Goal: Ask a question

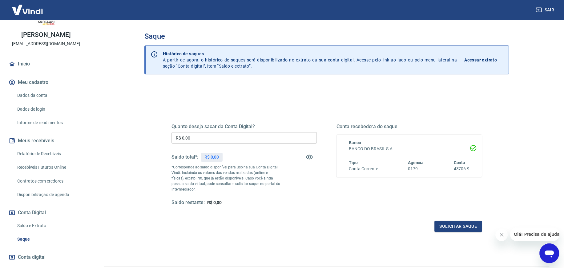
scroll to position [53, 0]
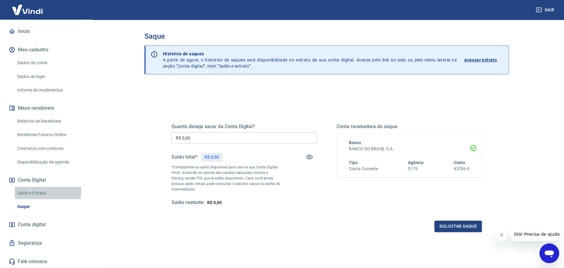
click at [42, 191] on link "Saldo e Extrato" at bounding box center [50, 193] width 70 height 13
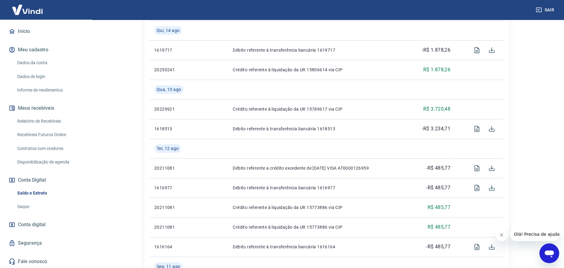
scroll to position [431, 0]
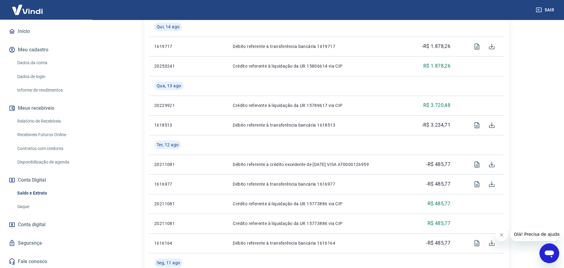
click at [549, 255] on icon "Abrir janela de mensagens" at bounding box center [549, 254] width 9 height 7
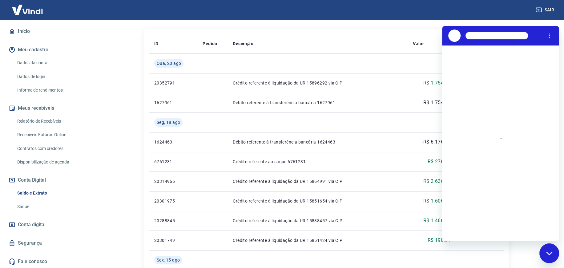
scroll to position [123, 0]
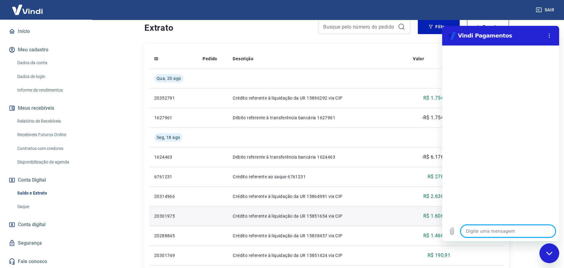
type textarea "o"
type textarea "x"
type textarea "ol"
type textarea "x"
type textarea "ola"
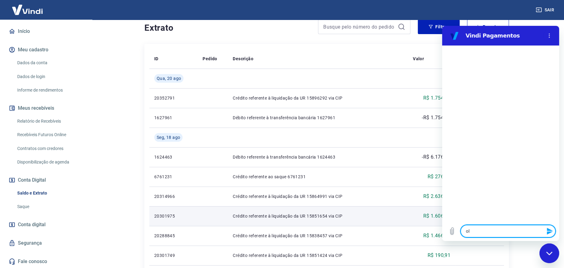
type textarea "x"
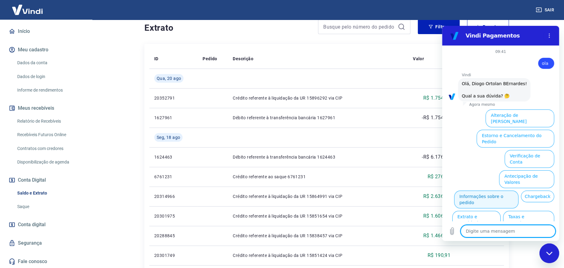
click at [493, 191] on button "Informações sobre o pedido" at bounding box center [486, 200] width 64 height 18
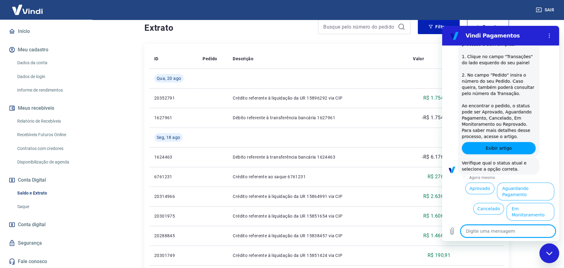
scroll to position [120, 0]
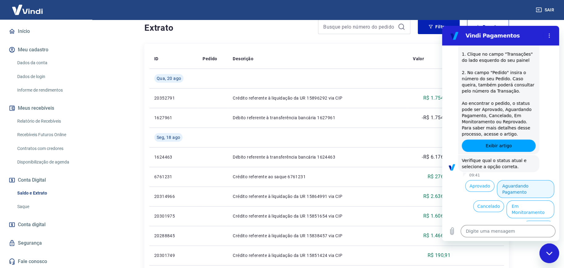
click at [514, 187] on button "Aguardando Pagamento" at bounding box center [525, 189] width 57 height 18
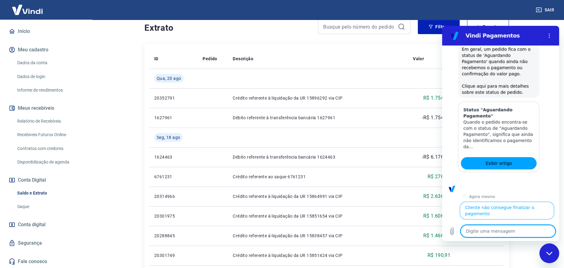
scroll to position [294, 0]
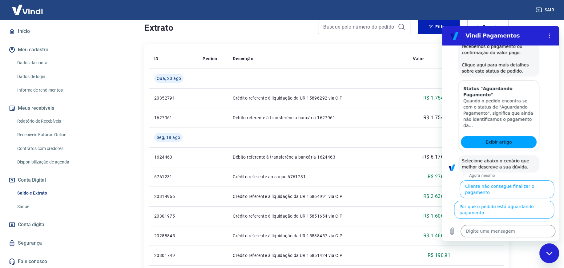
click at [498, 221] on button "Cliente pagou, mas pedido consta 'Aguardando Pagamento'" at bounding box center [516, 233] width 75 height 24
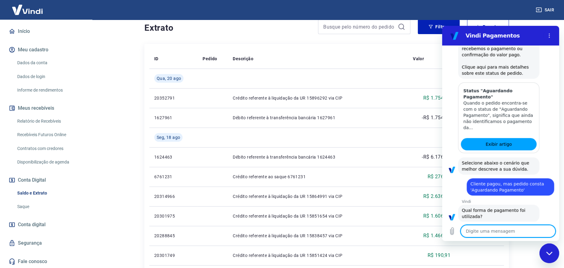
scroll to position [336, 0]
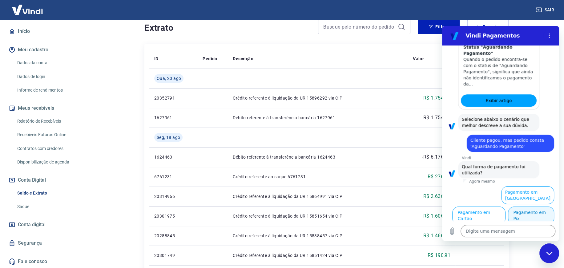
click at [516, 214] on button "Pagamento em Pix" at bounding box center [531, 216] width 46 height 18
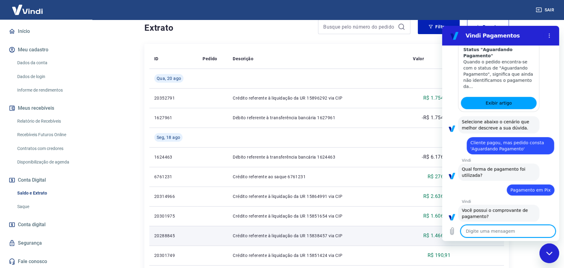
scroll to position [348, 0]
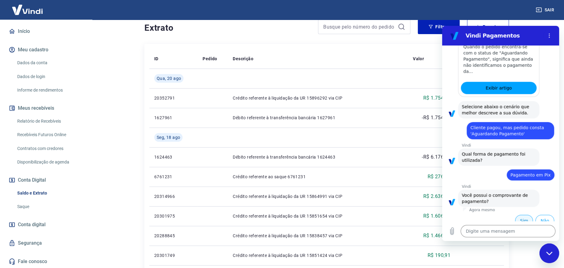
click at [519, 215] on button "Sim" at bounding box center [524, 221] width 18 height 12
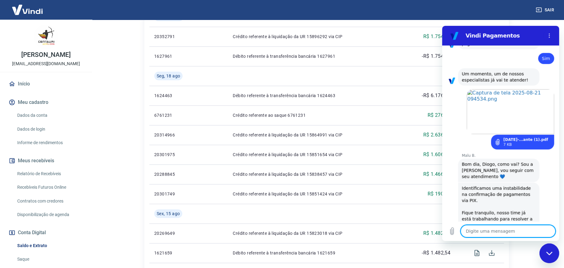
scroll to position [504, 0]
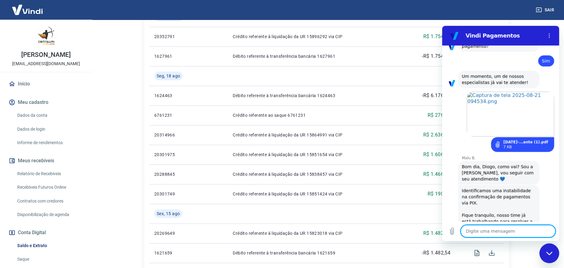
click at [483, 231] on textarea at bounding box center [508, 231] width 95 height 12
type textarea "x"
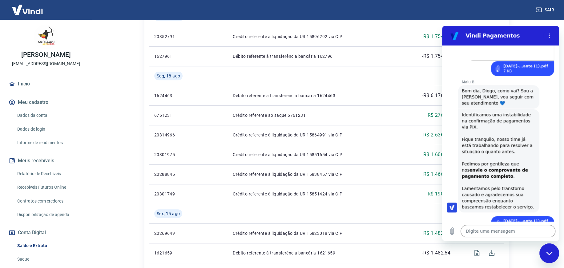
scroll to position [582, 0]
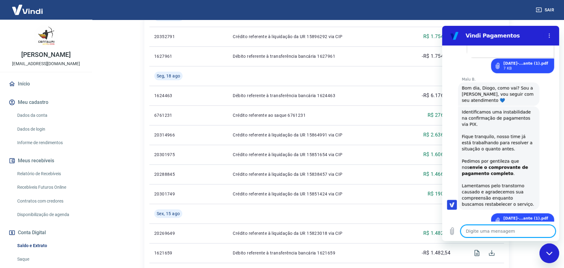
click at [476, 231] on textarea at bounding box center [508, 231] width 95 height 12
type textarea "p"
type textarea "x"
type textarea "pr"
type textarea "x"
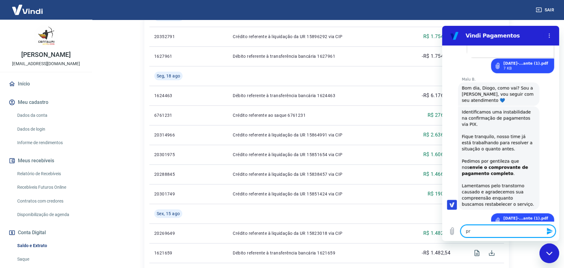
type textarea "pre"
type textarea "x"
type textarea "prec"
type textarea "x"
type textarea "preci"
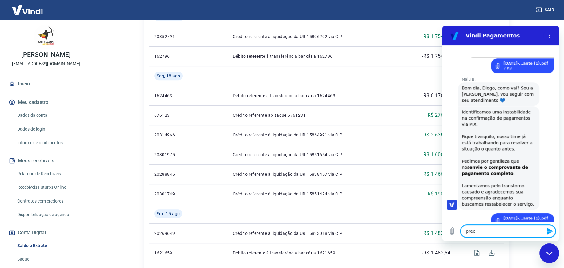
type textarea "x"
type textarea "precis"
type textarea "x"
type textarea "preciso"
type textarea "x"
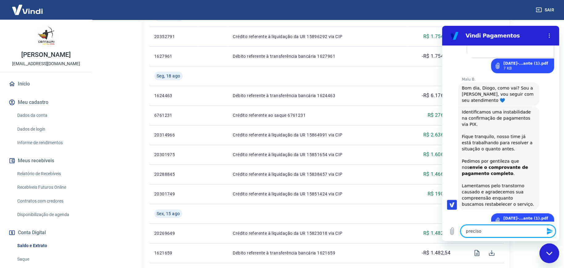
type textarea "preciso"
type textarea "x"
type textarea "preciso s"
type textarea "x"
type textarea "preciso sa"
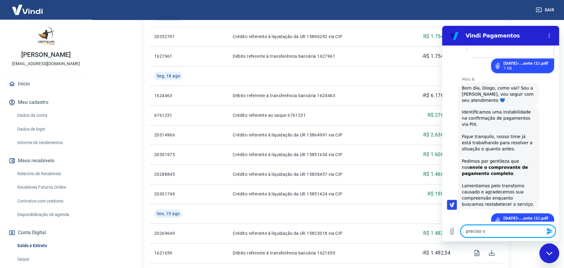
type textarea "x"
type textarea "preciso sab"
type textarea "x"
type textarea "preciso sabe"
type textarea "x"
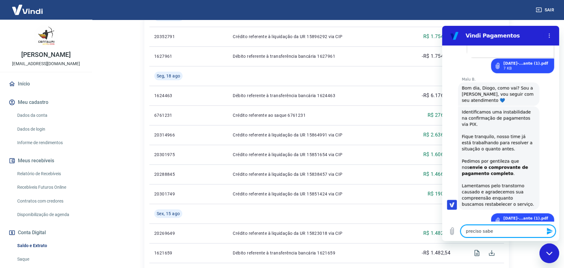
type textarea "preciso saber"
type textarea "x"
type textarea "preciso saber"
type textarea "x"
type textarea "preciso saber s"
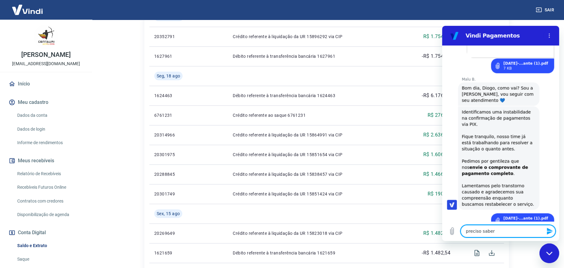
type textarea "x"
type textarea "preciso saber se"
type textarea "x"
type textarea "preciso saber se"
type textarea "x"
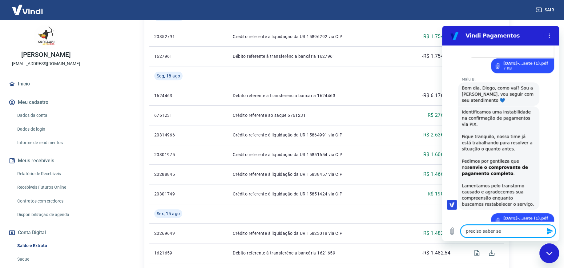
type textarea "preciso saber se r"
type textarea "x"
type textarea "preciso saber se re"
type textarea "x"
type textarea "preciso saber se rea"
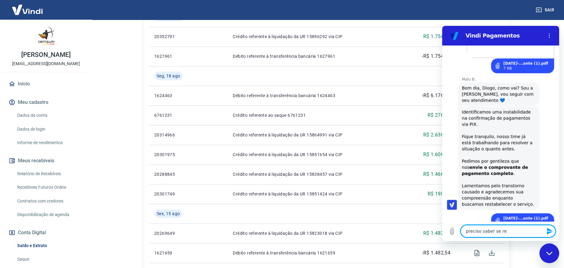
type textarea "x"
type textarea "preciso saber se real"
type textarea "x"
type textarea "preciso saber se realm"
type textarea "x"
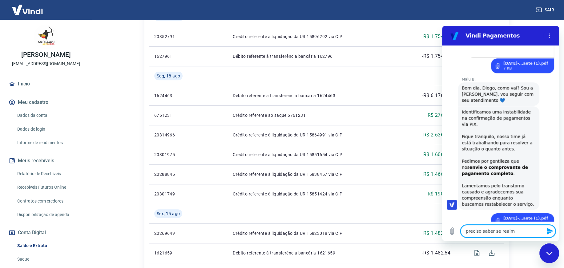
type textarea "preciso saber se realme"
type textarea "x"
type textarea "preciso saber se realmen"
type textarea "x"
type textarea "preciso saber se realment"
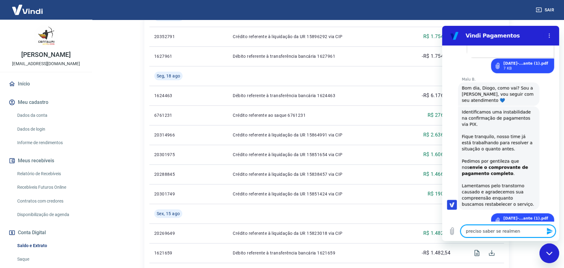
type textarea "x"
type textarea "preciso saber se realmente"
type textarea "x"
type textarea "preciso saber se realmente"
type textarea "x"
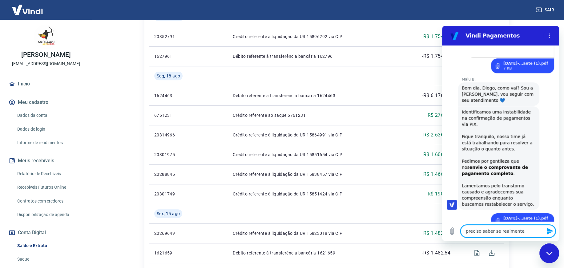
type textarea "preciso saber se realmente v"
type textarea "x"
type textarea "preciso saber se realmente va"
type textarea "x"
type textarea "preciso saber se realmente vai"
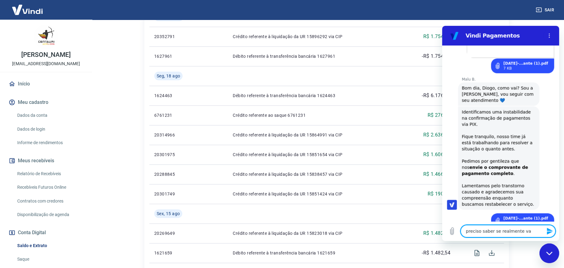
type textarea "x"
type textarea "preciso saber se realmente vai"
type textarea "x"
type textarea "preciso saber se realmente vai e"
type textarea "x"
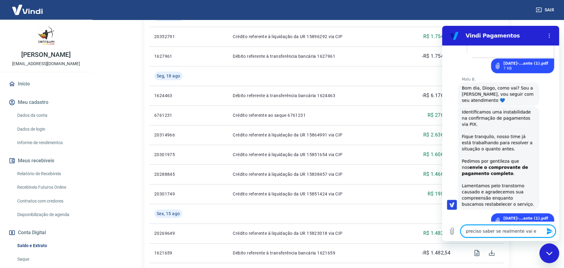
type textarea "preciso saber se realmente vai en"
type textarea "x"
type textarea "preciso saber se realmente vai ent"
type textarea "x"
type textarea "preciso saber se realmente vai entr"
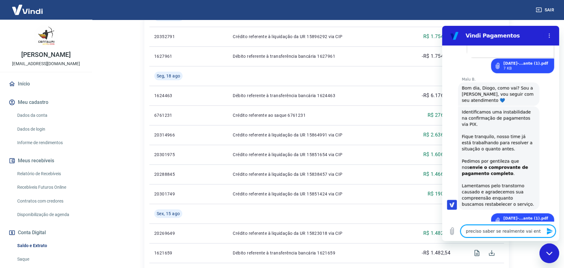
type textarea "x"
type textarea "preciso saber se realmente vai entra"
type textarea "x"
type textarea "preciso saber se realmente vai entrar"
type textarea "x"
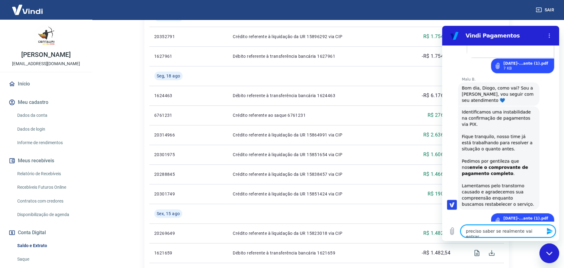
type textarea "preciso saber se realmente vai entrar"
type textarea "x"
type textarea "preciso saber se realmente vai entrar e"
type textarea "x"
type textarea "preciso saber se realmente vai entrar es"
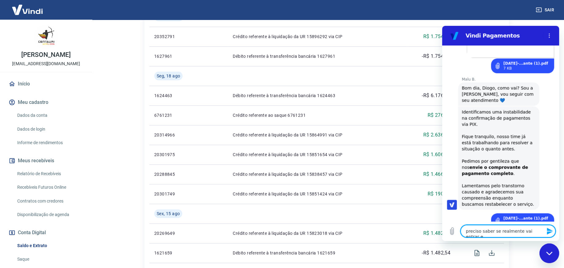
type textarea "x"
type textarea "preciso saber se realmente vai entrar ess"
type textarea "x"
type textarea "preciso saber se realmente vai entrar esse"
type textarea "x"
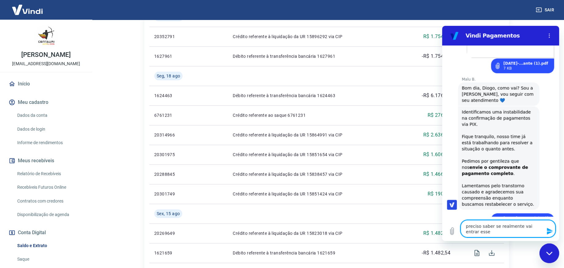
type textarea "preciso saber se realmente vai entrar esse"
type textarea "x"
type textarea "preciso saber se realmente vai entrar esse v"
type textarea "x"
type textarea "preciso saber se realmente vai entrar esse va"
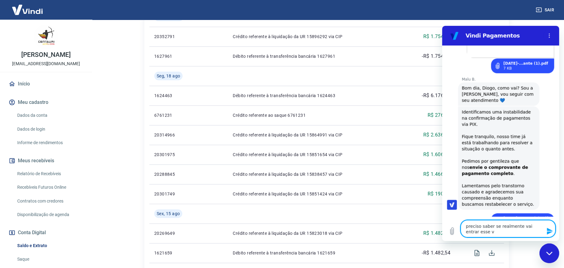
type textarea "x"
type textarea "preciso saber se realmente vai entrar esse val"
type textarea "x"
type textarea "preciso saber se realmente vai entrar esse valo"
type textarea "x"
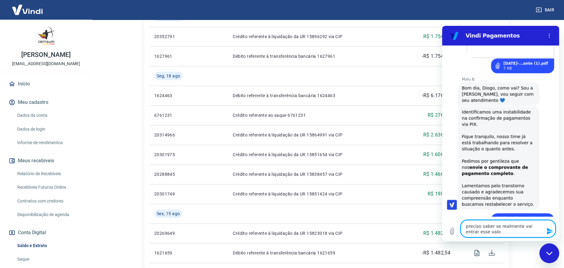
type textarea "preciso saber se realmente vai entrar esse valor"
type textarea "x"
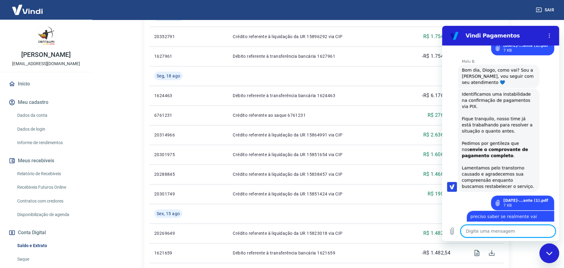
scroll to position [601, 0]
type textarea "x"
type textarea "c"
type textarea "x"
type textarea "cl"
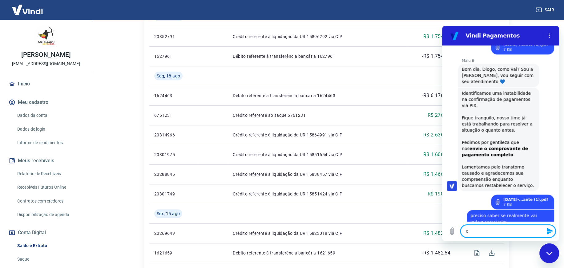
type textarea "x"
type textarea "cli"
type textarea "x"
type textarea "clie"
type textarea "x"
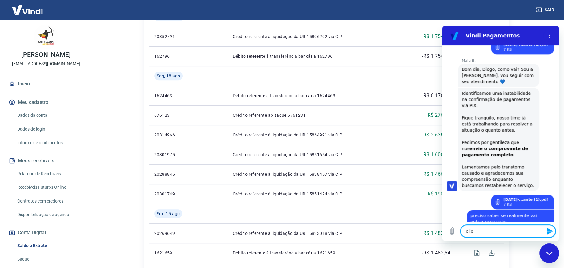
type textarea "clien"
type textarea "x"
type textarea "client"
type textarea "x"
type textarea "cliente"
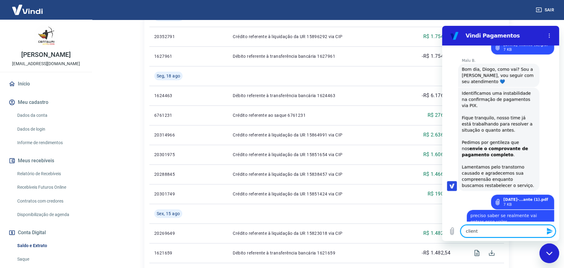
type textarea "x"
type textarea "cliente"
type textarea "x"
type textarea "cliente e"
type textarea "x"
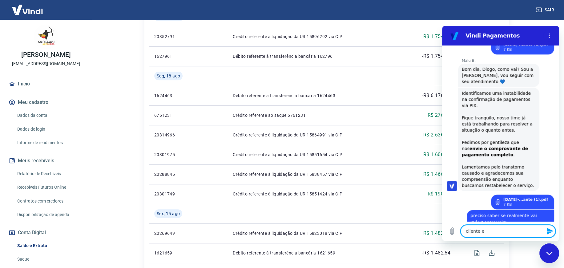
type textarea "cliente es"
type textarea "x"
type textarea "cliente est"
type textarea "x"
type textarea "cliente esta"
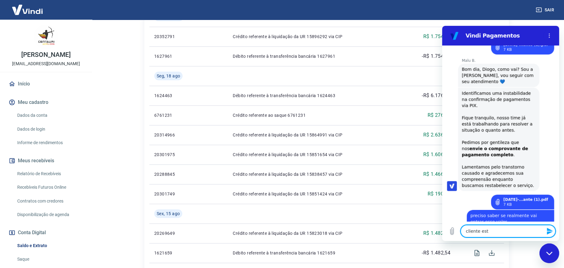
type textarea "x"
type textarea "cliente esta"
type textarea "x"
type textarea "cliente esta a"
type textarea "x"
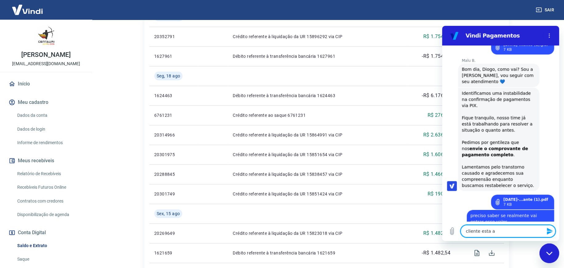
type textarea "cliente esta ag"
type textarea "x"
type textarea "cliente esta agu"
type textarea "x"
type textarea "cliente esta agua"
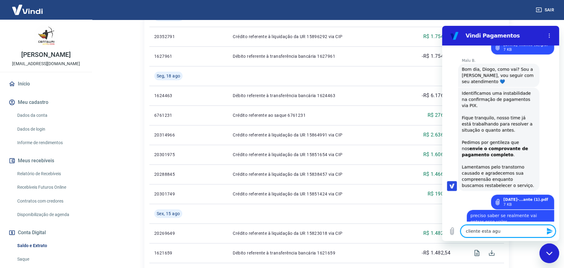
type textarea "x"
type textarea "cliente esta aguar"
type textarea "x"
type textarea "cliente esta aguard"
type textarea "x"
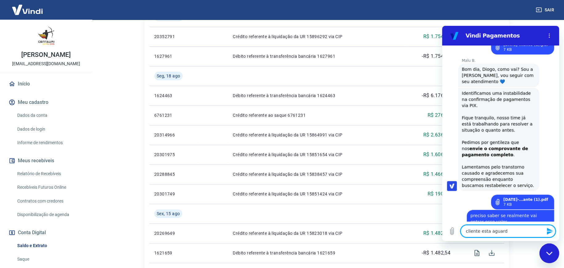
type textarea "cliente esta aguarda"
type textarea "x"
type textarea "cliente esta aguardan"
type textarea "x"
type textarea "cliente esta aguardand"
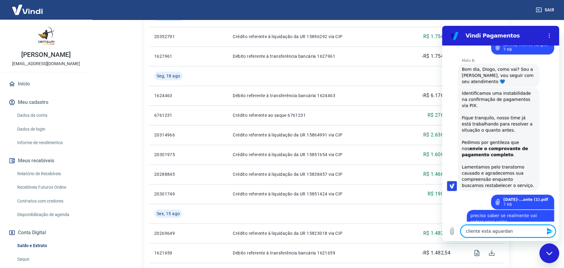
type textarea "x"
type textarea "cliente esta aguardando"
type textarea "x"
type textarea "cliente esta aguardando"
type textarea "x"
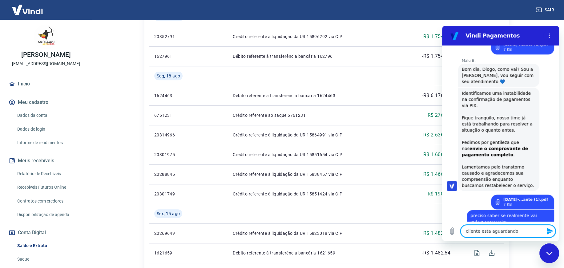
type textarea "cliente esta aguardando a"
type textarea "x"
type textarea "cliente esta aguardando a"
type textarea "x"
type textarea "cliente esta aguardando a r"
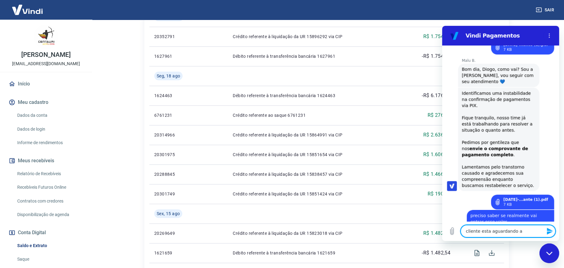
type textarea "x"
type textarea "cliente esta aguardando a re"
type textarea "x"
type textarea "cliente esta aguardando a res"
type textarea "x"
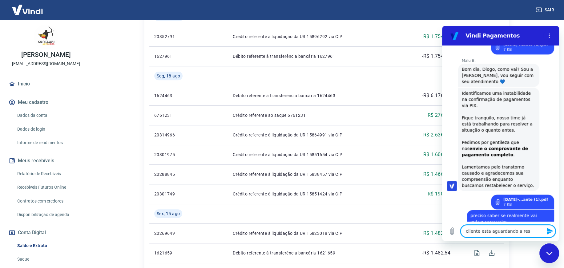
type textarea "cliente esta aguardando a resp"
type textarea "x"
type textarea "cliente esta aguardando a respo"
type textarea "x"
type textarea "cliente esta aguardando a respos"
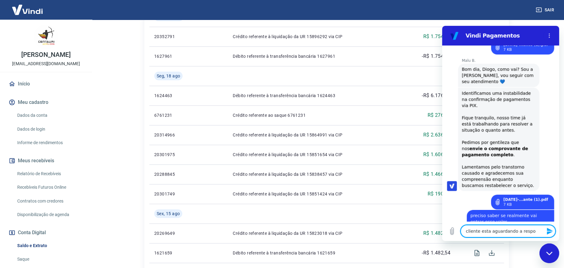
type textarea "x"
type textarea "cliente esta aguardando a respost"
type textarea "x"
type textarea "cliente esta aguardando a resposta"
type textarea "x"
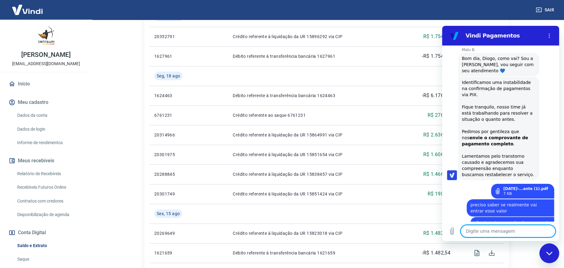
scroll to position [613, 0]
click at [521, 185] on link "2025.08.20-...ante (1).pdf" at bounding box center [525, 187] width 45 height 5
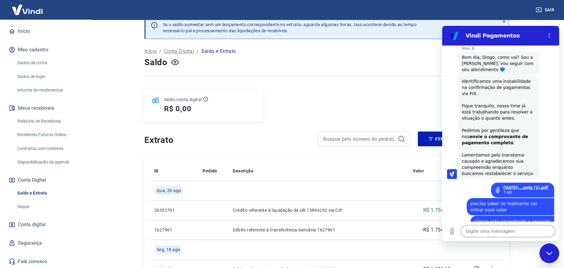
scroll to position [0, 0]
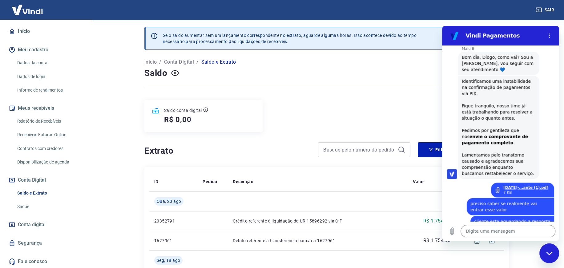
type textarea "x"
click at [476, 234] on textarea at bounding box center [508, 231] width 95 height 12
type textarea "o"
type textarea "x"
type textarea "ol"
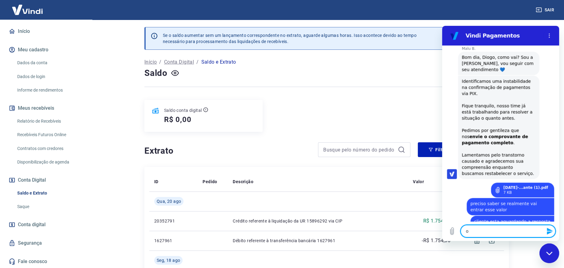
type textarea "x"
type textarea "olá"
type textarea "x"
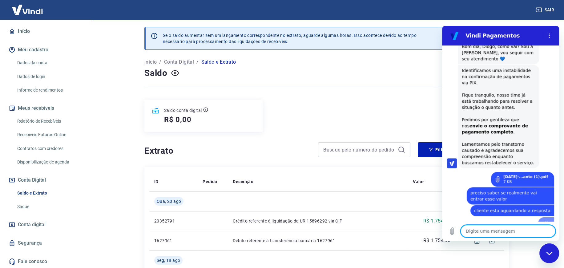
type textarea "x"
type textarea "p"
type textarea "x"
type textarea "pr"
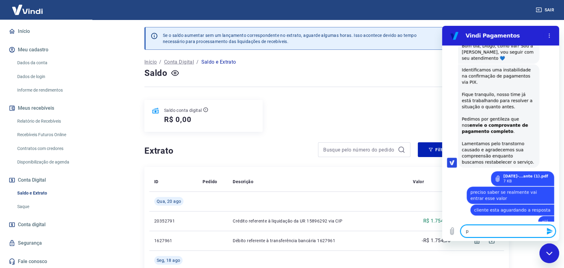
type textarea "x"
type textarea "pre"
type textarea "x"
type textarea "pref"
type textarea "x"
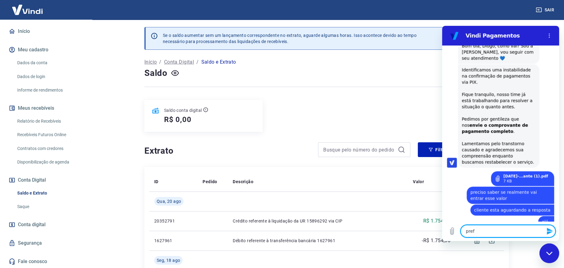
type textarea "pre"
type textarea "x"
type textarea "prec"
type textarea "x"
type textarea "preci"
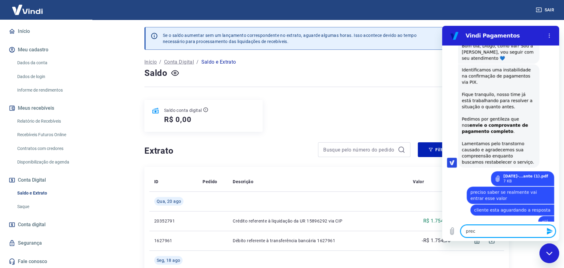
type textarea "x"
type textarea "precis"
type textarea "x"
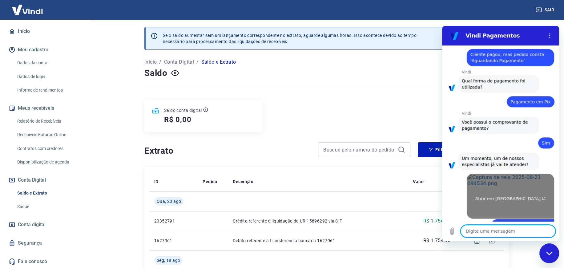
scroll to position [421, 0]
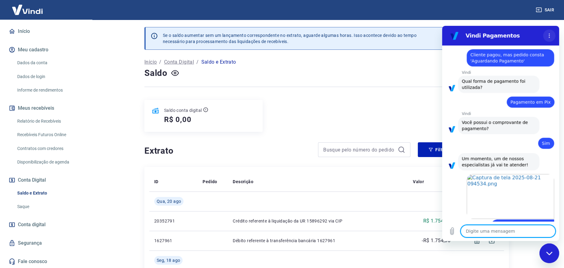
click at [549, 37] on icon "Menu de opções" at bounding box center [549, 35] width 5 height 5
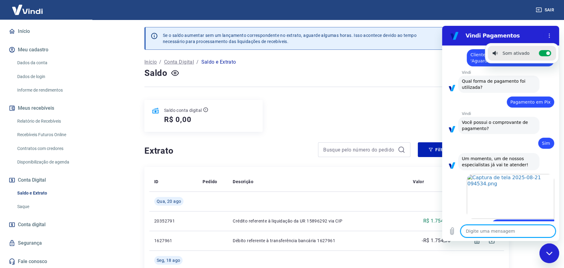
click at [471, 233] on textarea at bounding box center [508, 231] width 95 height 12
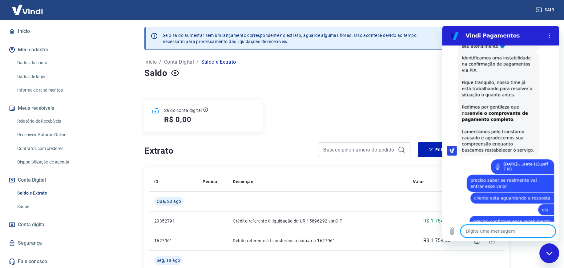
scroll to position [669, 0]
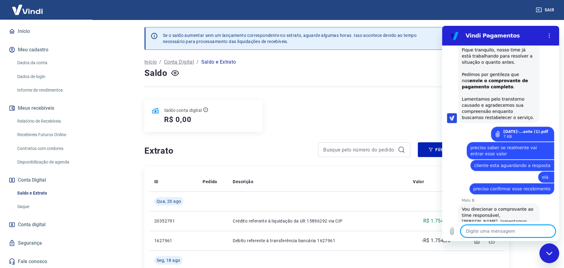
click at [478, 231] on textarea at bounding box center [508, 231] width 95 height 12
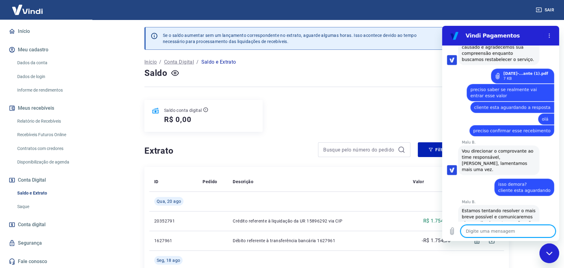
scroll to position [729, 0]
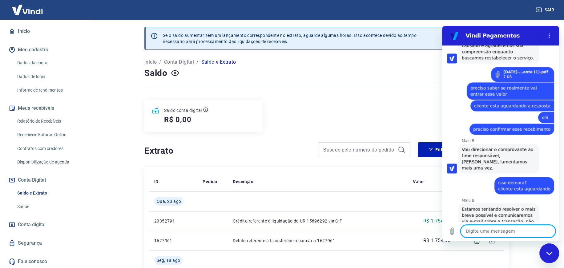
paste textarea "TRANSAÇÃO 223796549 20/08/25 - 15:04"
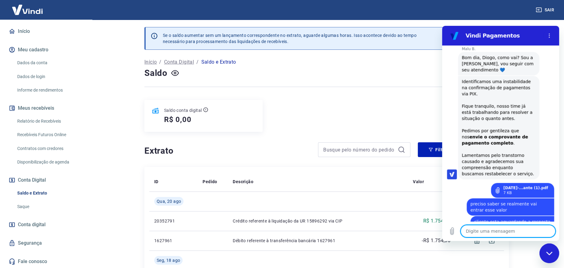
scroll to position [589, 0]
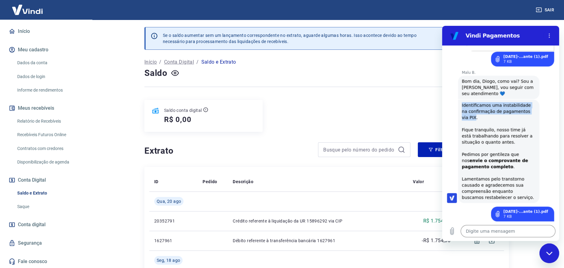
drag, startPoint x: 462, startPoint y: 97, endPoint x: 529, endPoint y: 108, distance: 67.9
click at [529, 108] on div "Identificamos uma instabilidade na confirmação de pagamentos via PIX. Fique tra…" at bounding box center [499, 151] width 74 height 99
copy div "Identificamos uma instabilidade na confirmação de pagamentos via PIX"
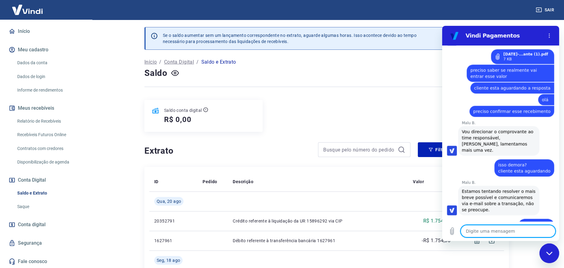
scroll to position [800, 0]
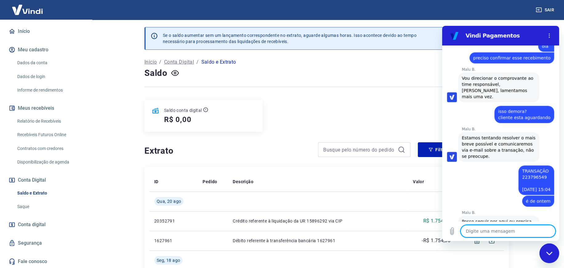
click at [476, 231] on textarea at bounding box center [508, 231] width 95 height 12
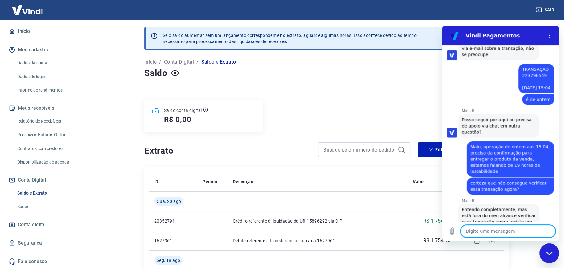
scroll to position [920, 0]
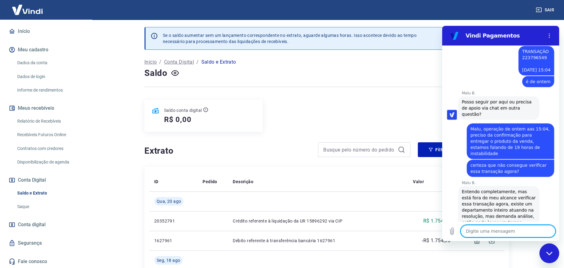
click at [479, 231] on textarea at bounding box center [508, 231] width 95 height 12
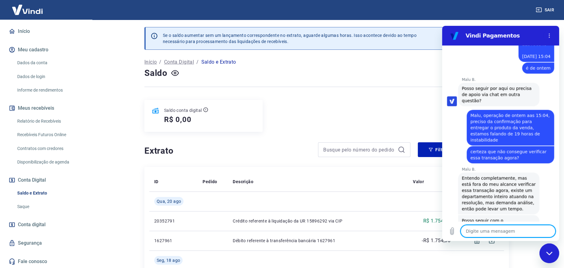
scroll to position [935, 0]
